Goal: Task Accomplishment & Management: Use online tool/utility

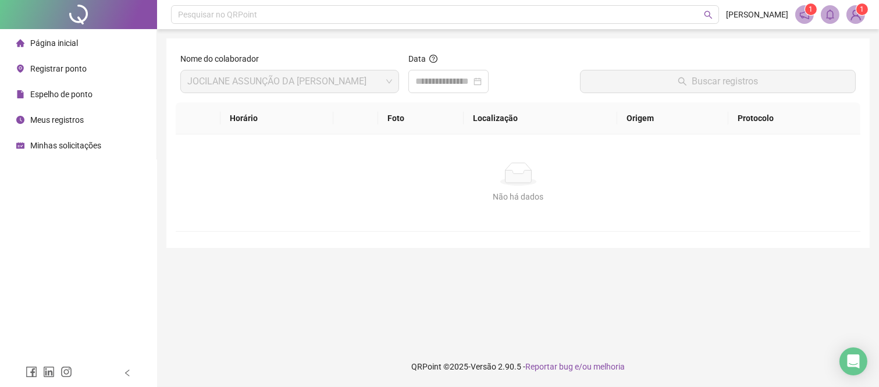
click at [45, 76] on div "Registrar ponto" at bounding box center [51, 68] width 70 height 23
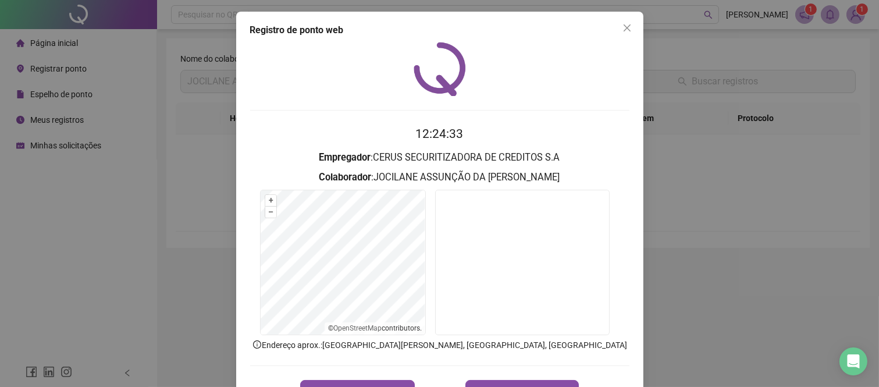
scroll to position [41, 0]
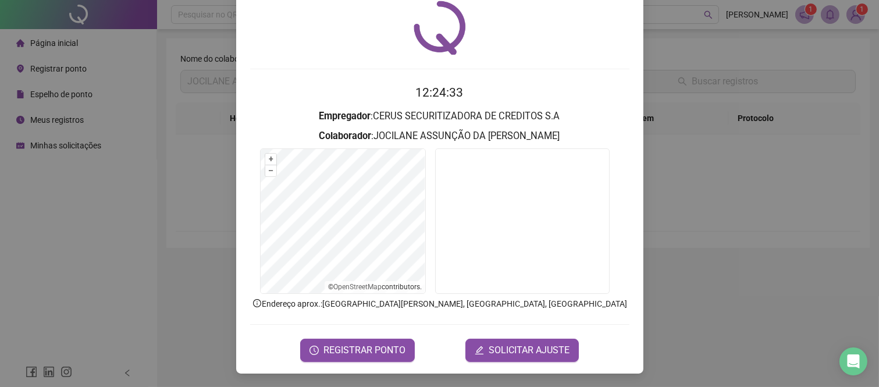
click at [379, 377] on div "Registro de ponto web 12:24:33 Empregador : CERUS SECURITIZADORA DE CREDITOS S.…" at bounding box center [439, 193] width 879 height 387
click at [379, 380] on footer "QRPoint © 2025 - Versão 2.90.5 - Reportar bug e/ou melhoria" at bounding box center [518, 366] width 722 height 41
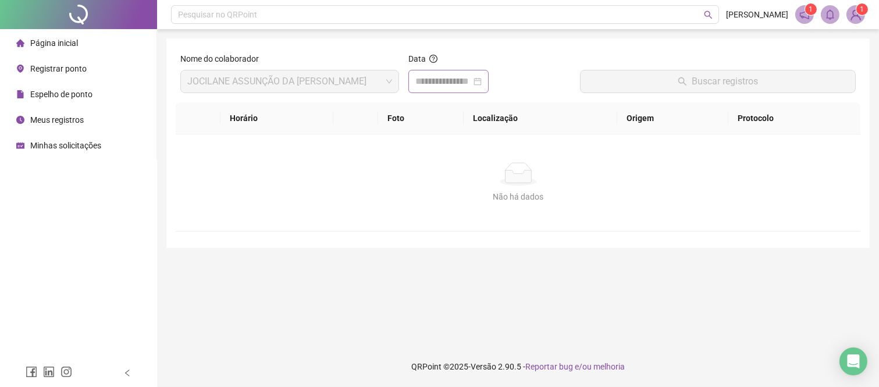
click at [489, 73] on div at bounding box center [448, 81] width 80 height 23
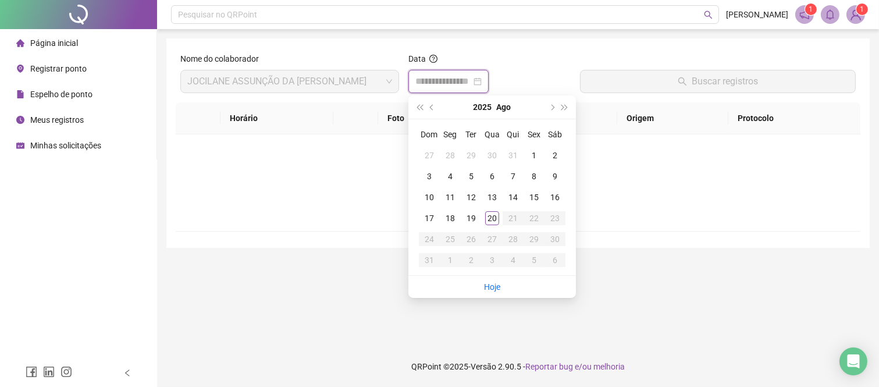
click at [482, 79] on div at bounding box center [448, 81] width 66 height 14
type input "**********"
click at [493, 209] on td "20" at bounding box center [492, 218] width 21 height 21
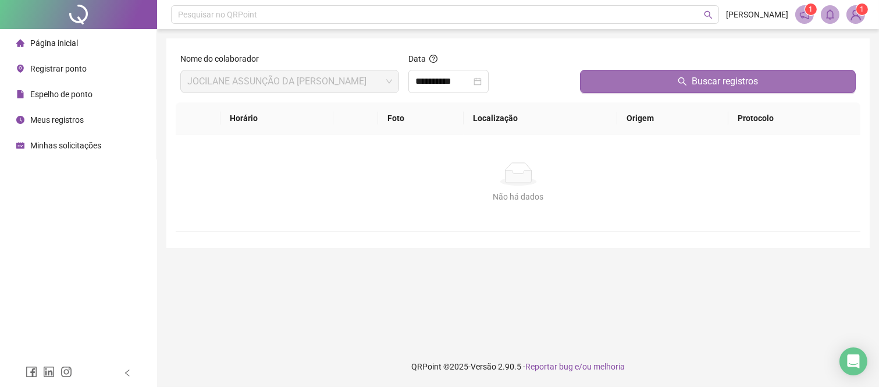
click at [650, 92] on button "Buscar registros" at bounding box center [718, 81] width 276 height 23
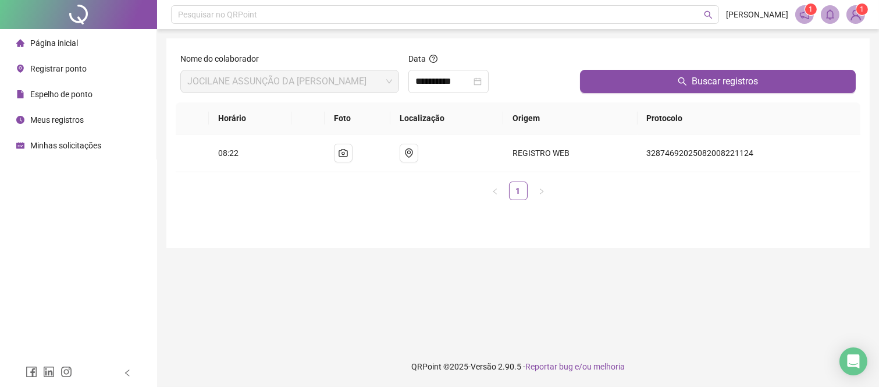
click at [58, 74] on div "Registrar ponto" at bounding box center [51, 68] width 70 height 23
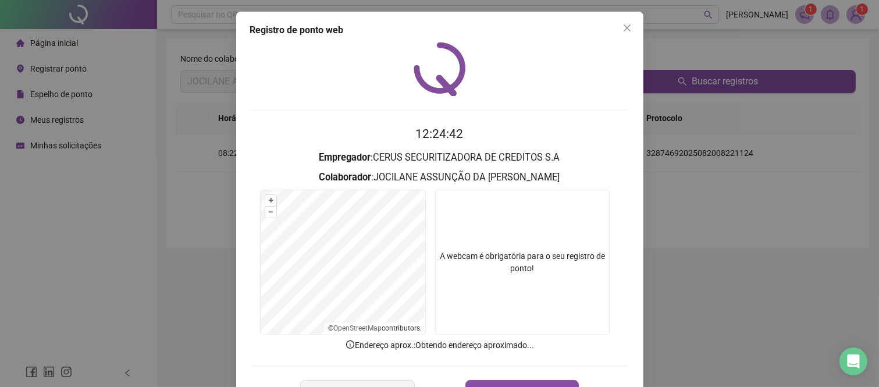
scroll to position [41, 0]
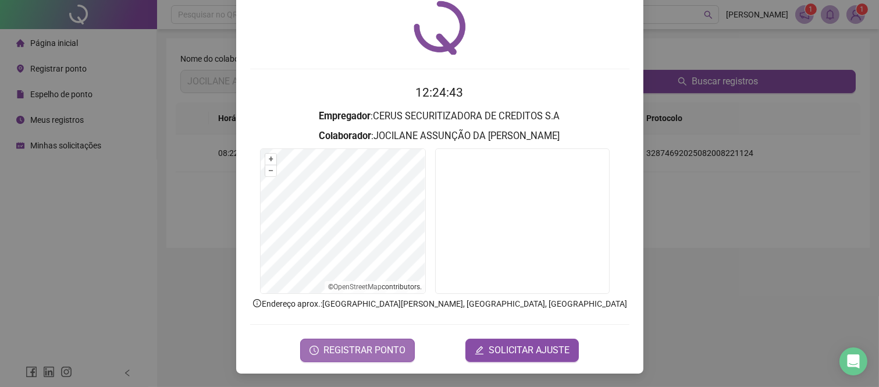
click at [343, 348] on span "REGISTRAR PONTO" at bounding box center [364, 350] width 82 height 14
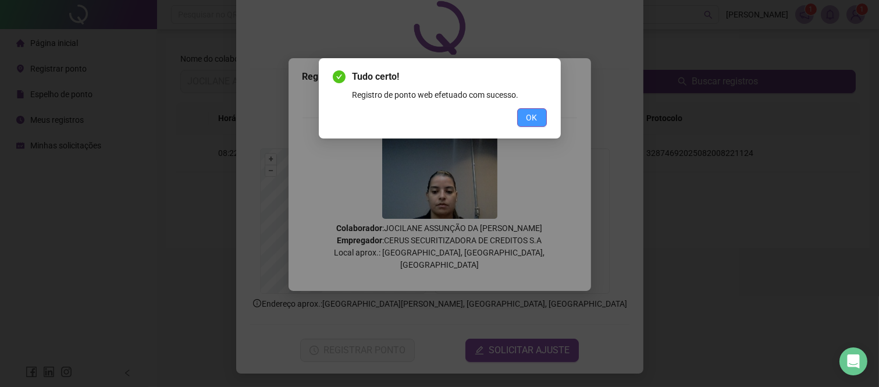
click at [528, 122] on span "OK" at bounding box center [531, 117] width 11 height 13
